Goal: Task Accomplishment & Management: Use online tool/utility

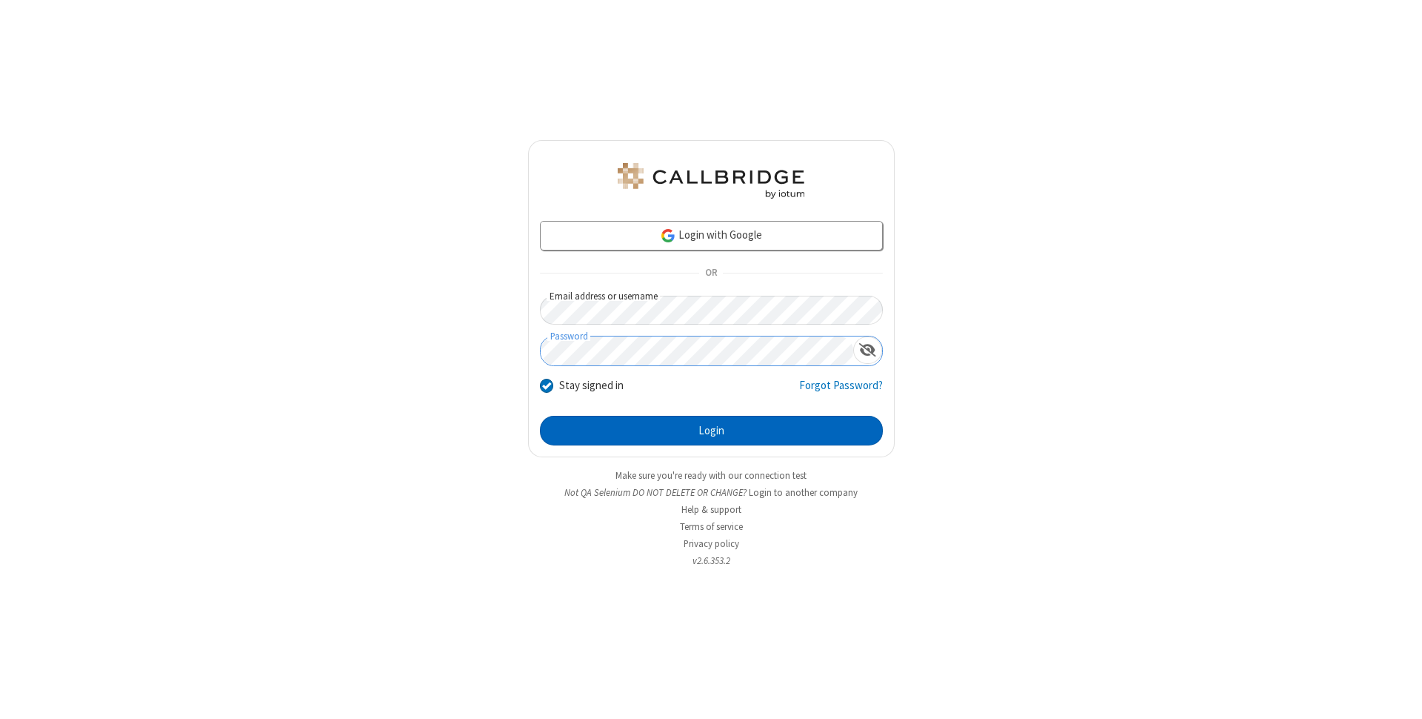
click at [711, 430] on button "Login" at bounding box center [711, 431] width 343 height 30
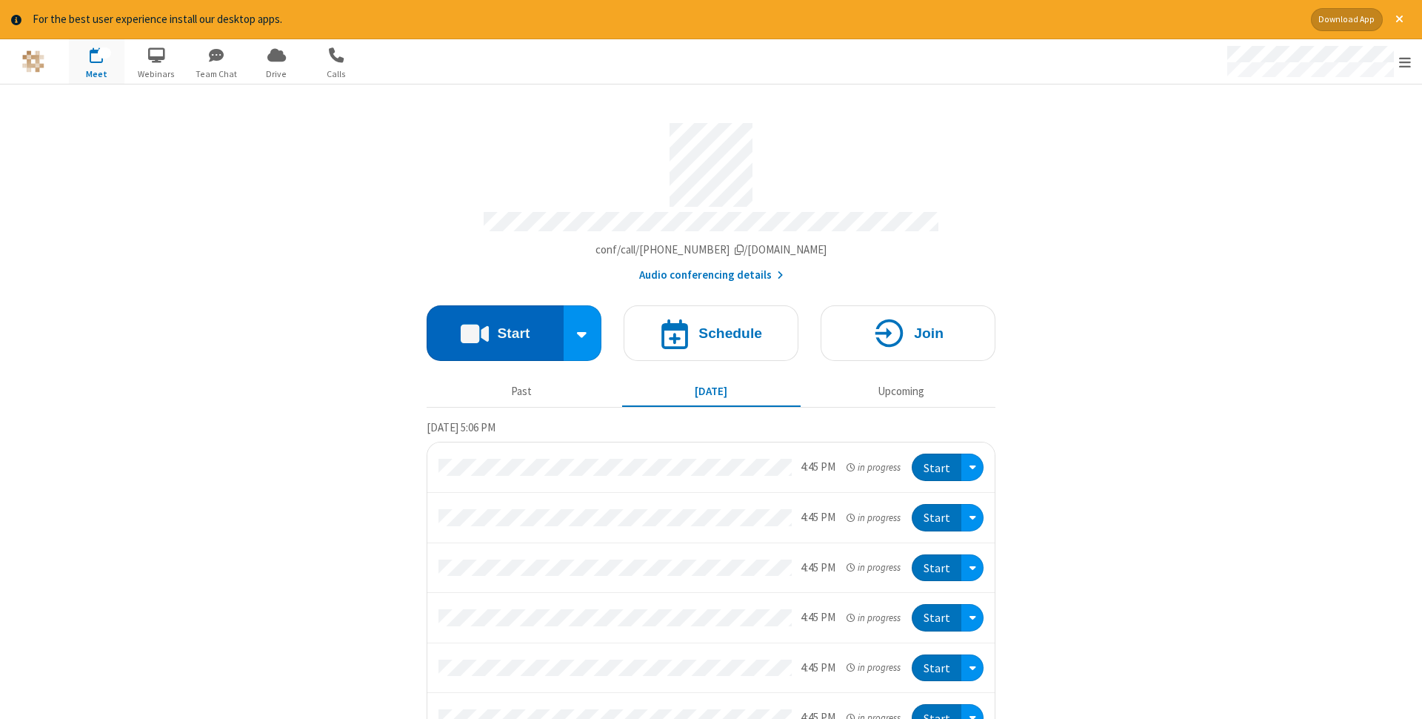
click at [495, 328] on button "Start" at bounding box center [495, 333] width 137 height 56
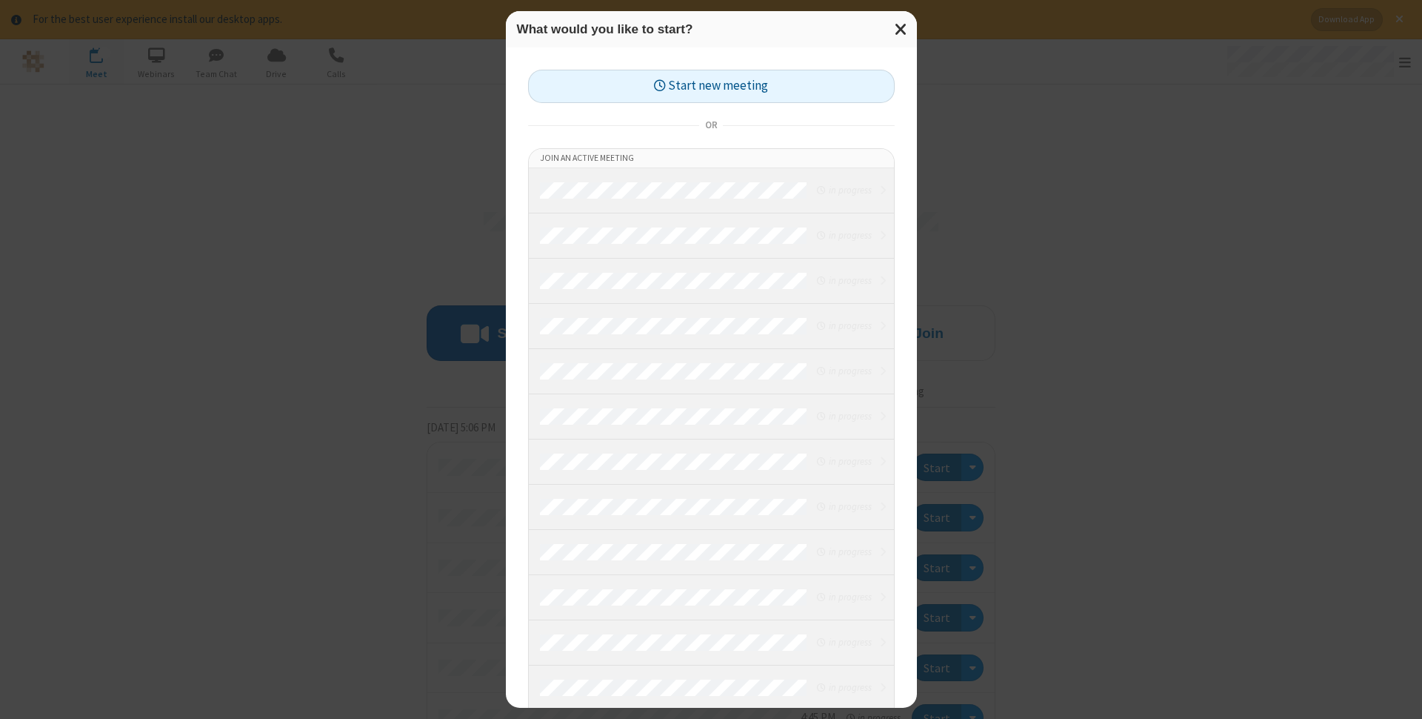
click at [711, 86] on button "Start new meeting" at bounding box center [711, 86] width 367 height 33
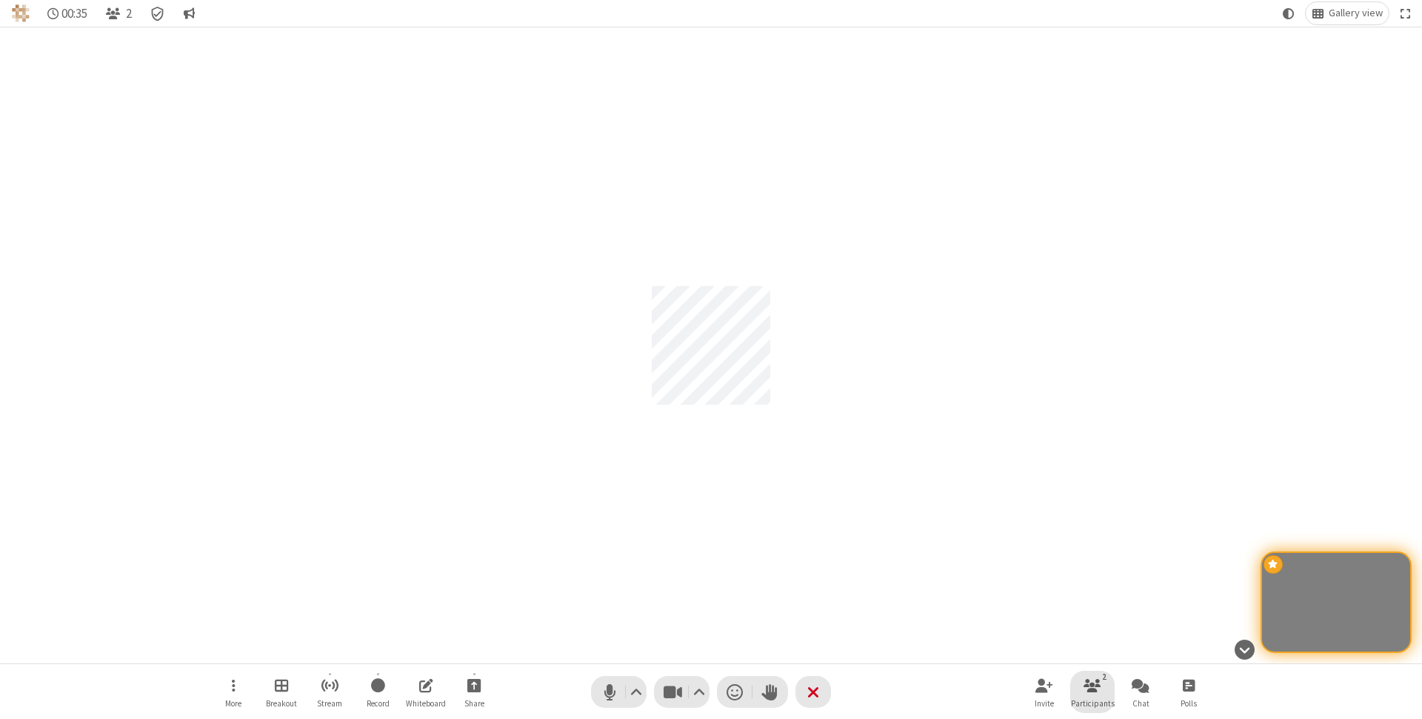
click at [1093, 702] on span "Participants" at bounding box center [1093, 703] width 44 height 9
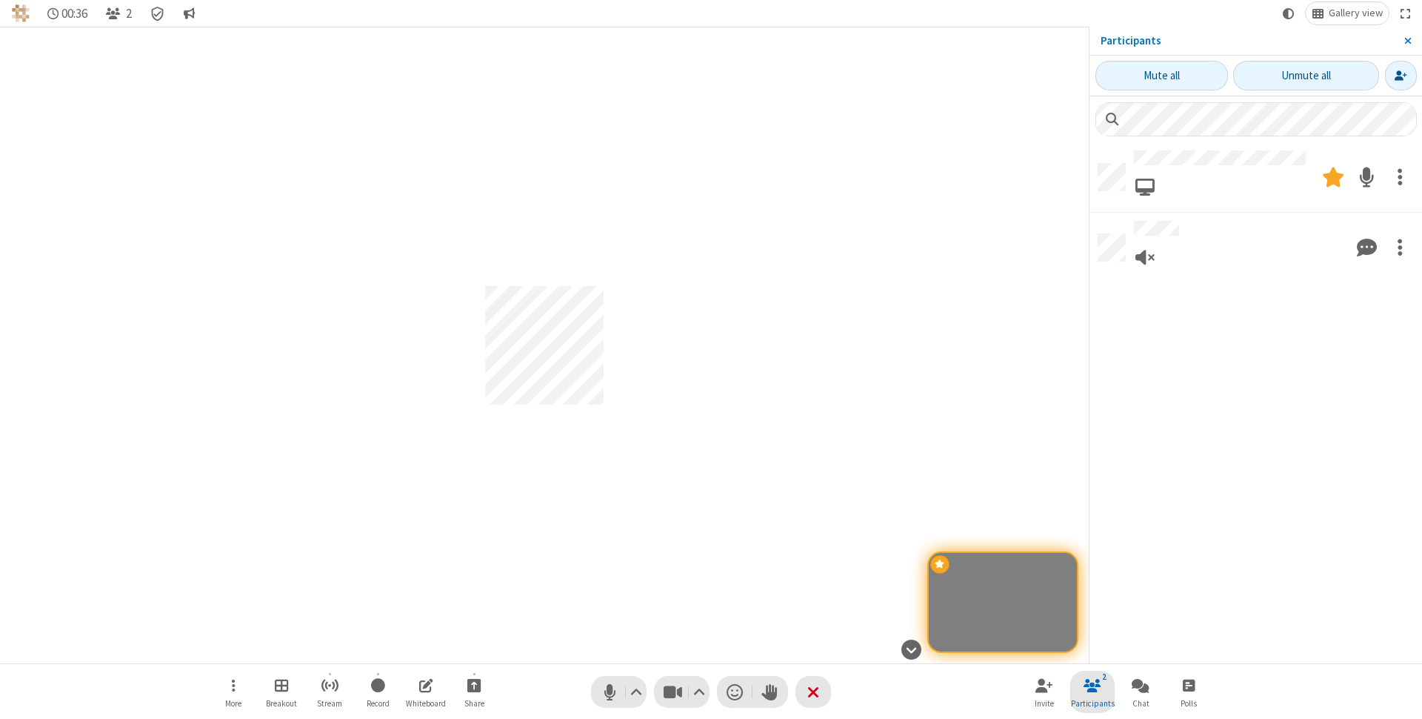
click at [1408, 41] on span "Close sidebar" at bounding box center [1408, 41] width 7 height 12
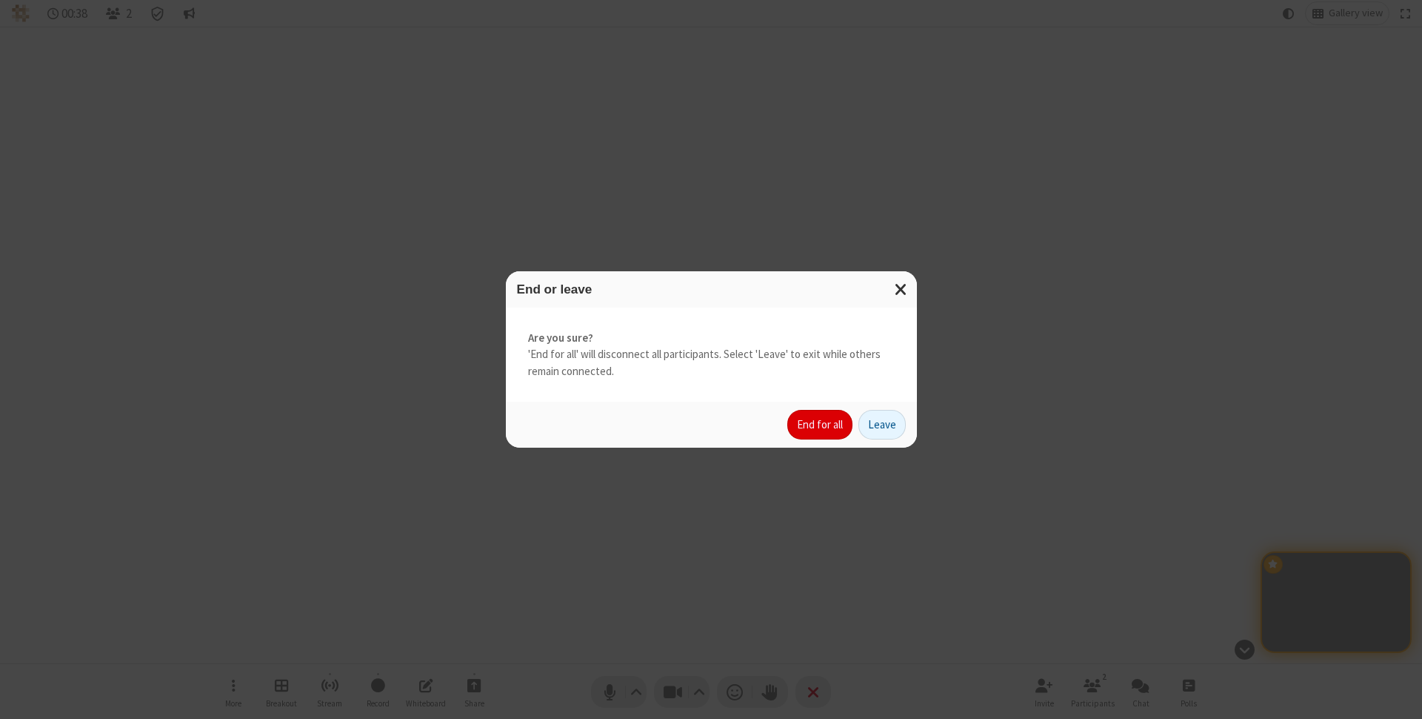
click at [821, 425] on button "End for all" at bounding box center [820, 425] width 65 height 30
